Goal: Manage account settings

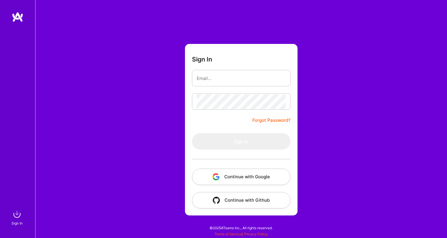
click at [246, 177] on button "Continue with Google" at bounding box center [241, 177] width 99 height 16
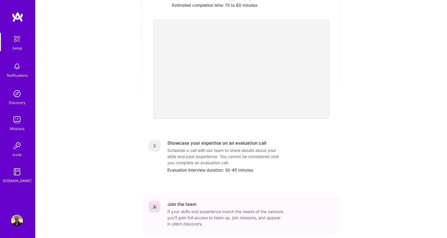
scroll to position [187, 0]
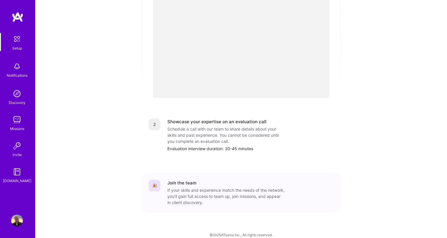
click at [19, 40] on img at bounding box center [17, 39] width 12 height 12
click at [17, 217] on img at bounding box center [17, 221] width 12 height 12
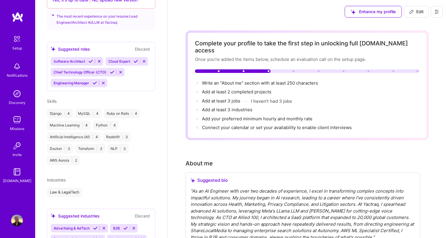
scroll to position [280, 0]
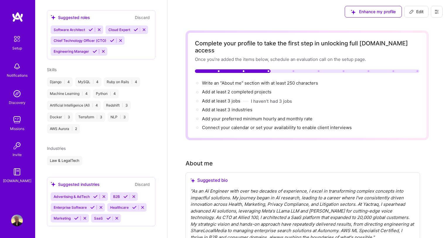
click at [415, 12] on span "Edit" at bounding box center [416, 12] width 14 height 6
select select "US"
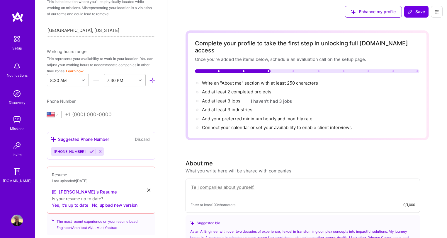
scroll to position [0, 0]
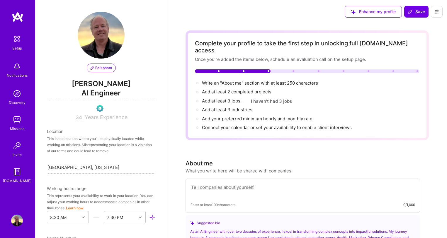
click at [438, 11] on icon at bounding box center [437, 11] width 5 height 5
